Goal: Transaction & Acquisition: Book appointment/travel/reservation

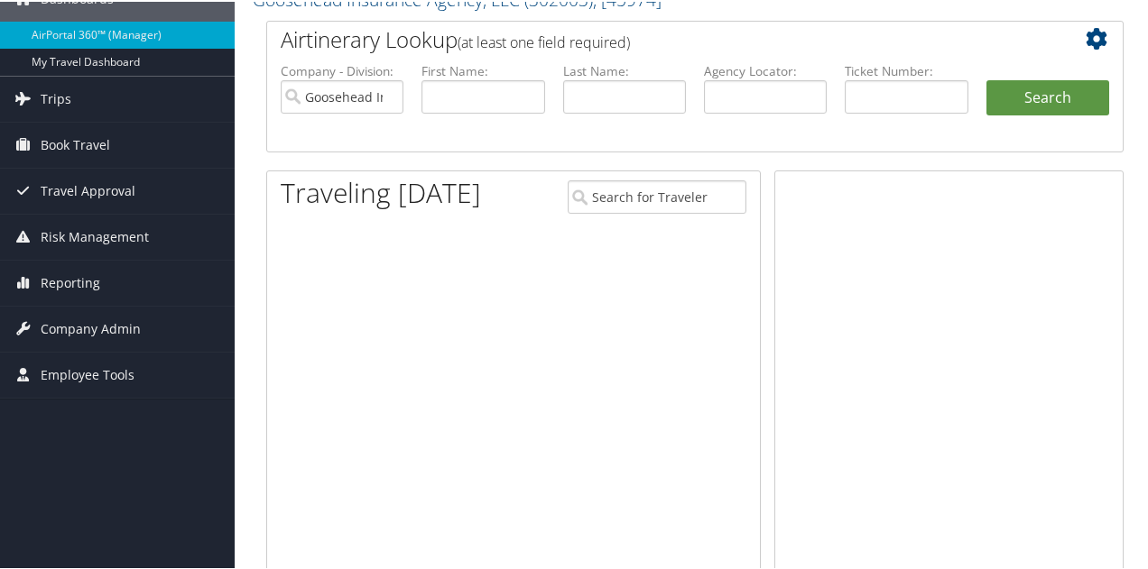
scroll to position [89, 0]
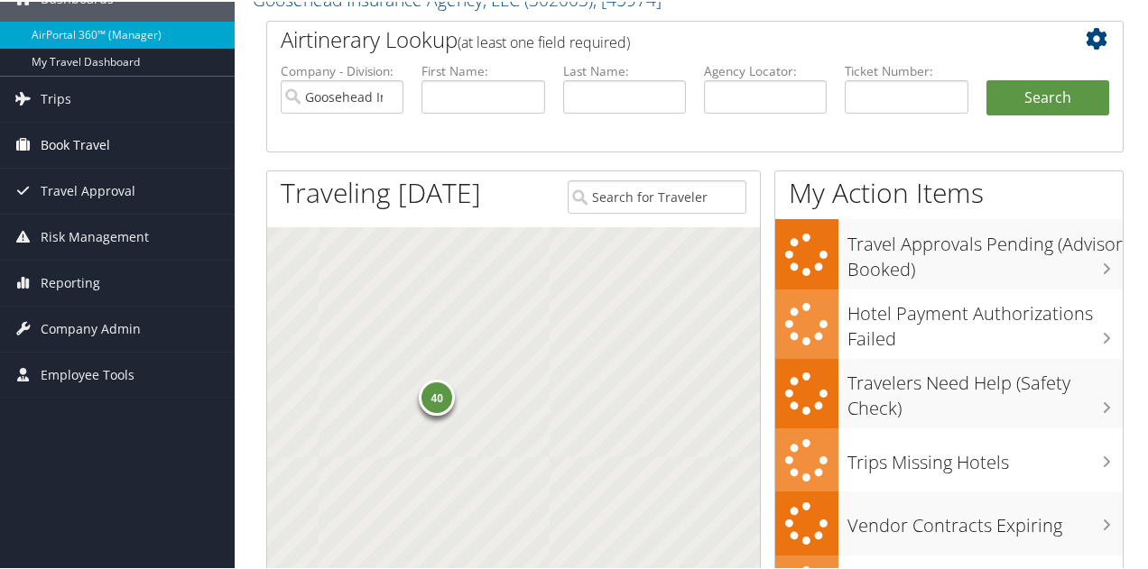
click at [62, 139] on span "Book Travel" at bounding box center [75, 143] width 69 height 45
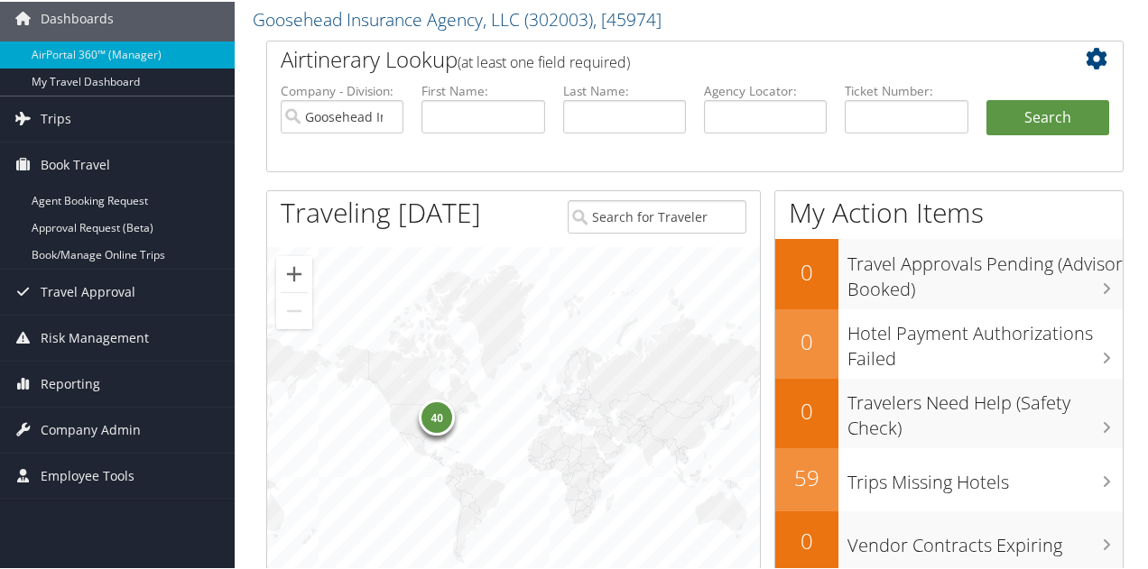
scroll to position [0, 0]
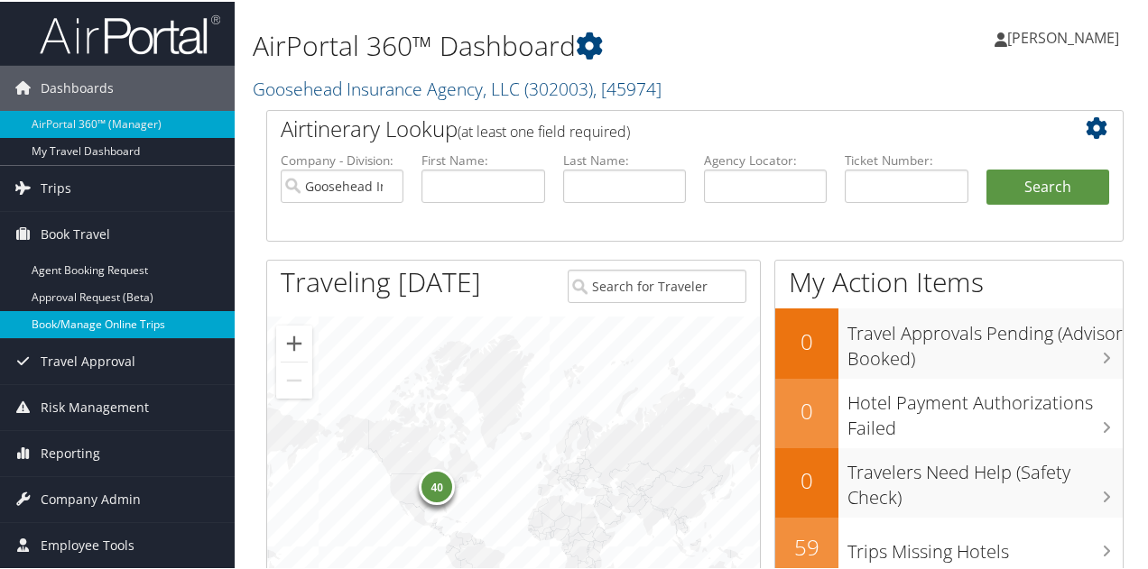
click at [121, 324] on link "Book/Manage Online Trips" at bounding box center [117, 323] width 235 height 27
